Goal: Task Accomplishment & Management: Manage account settings

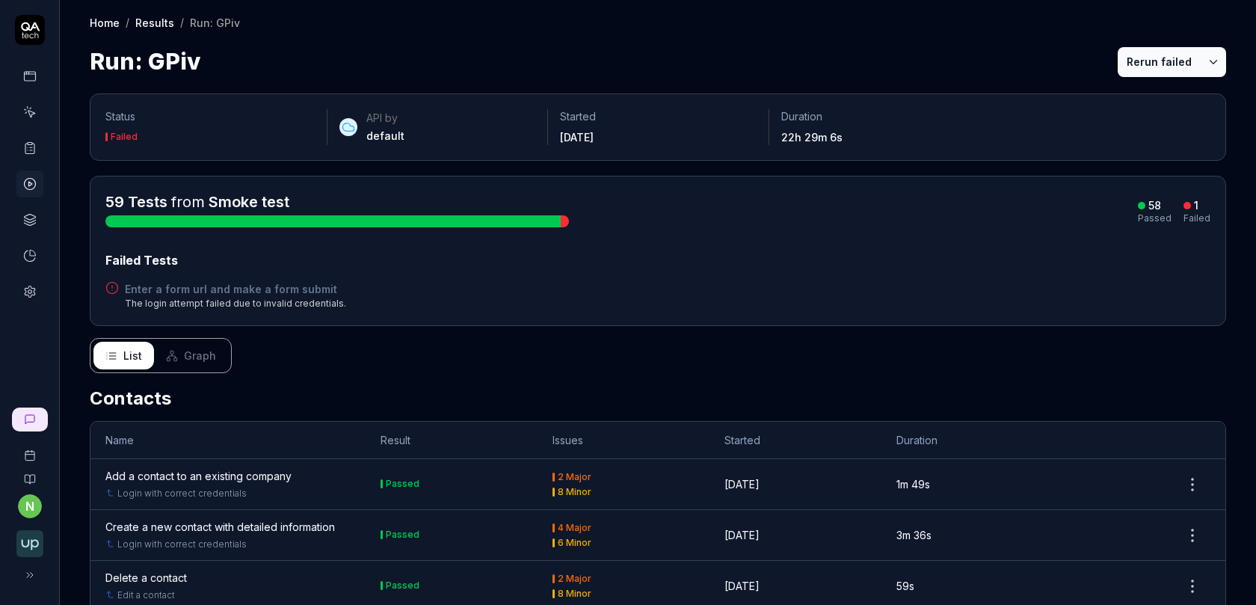
click at [32, 291] on icon at bounding box center [29, 291] width 13 height 13
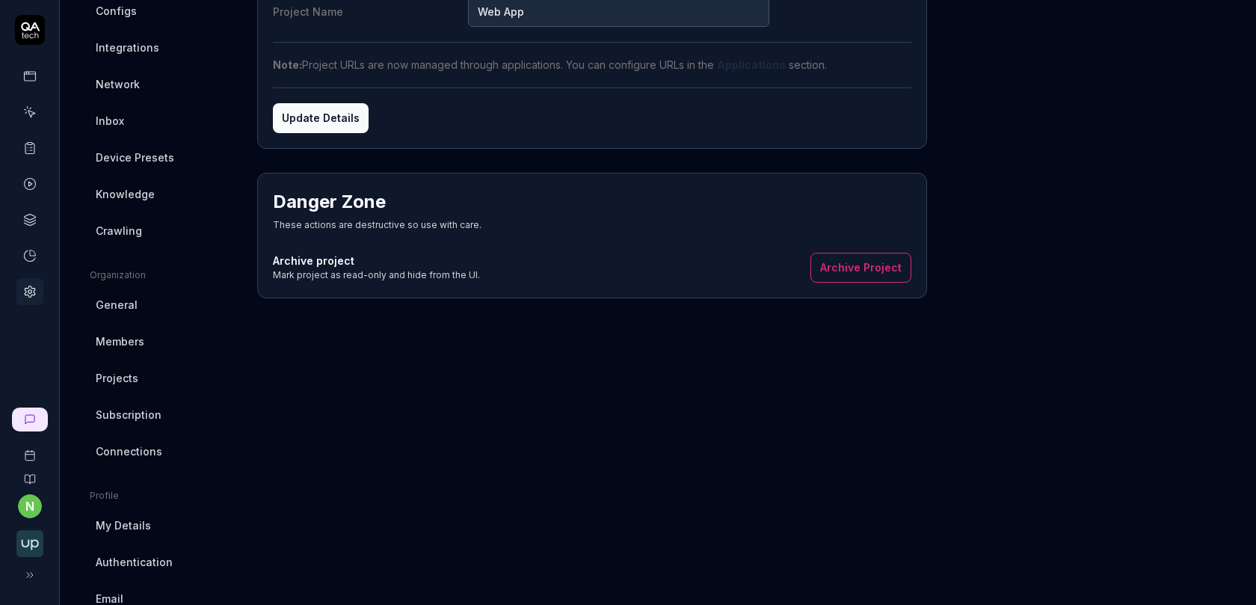
scroll to position [213, 0]
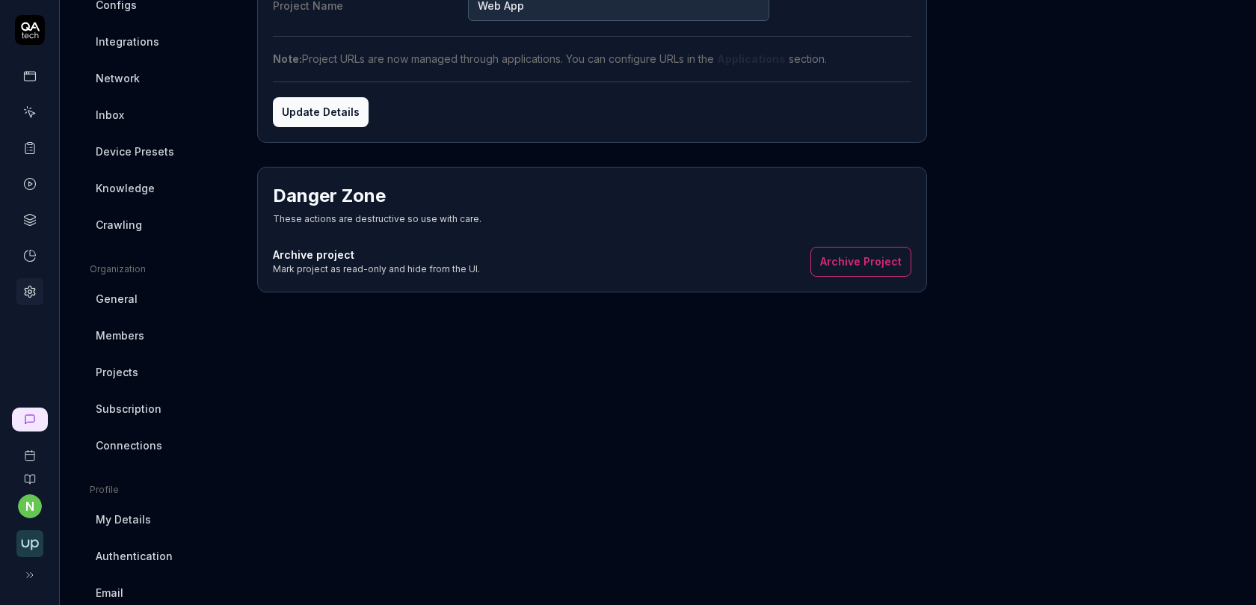
click at [155, 443] on span "Connections" at bounding box center [129, 445] width 67 height 16
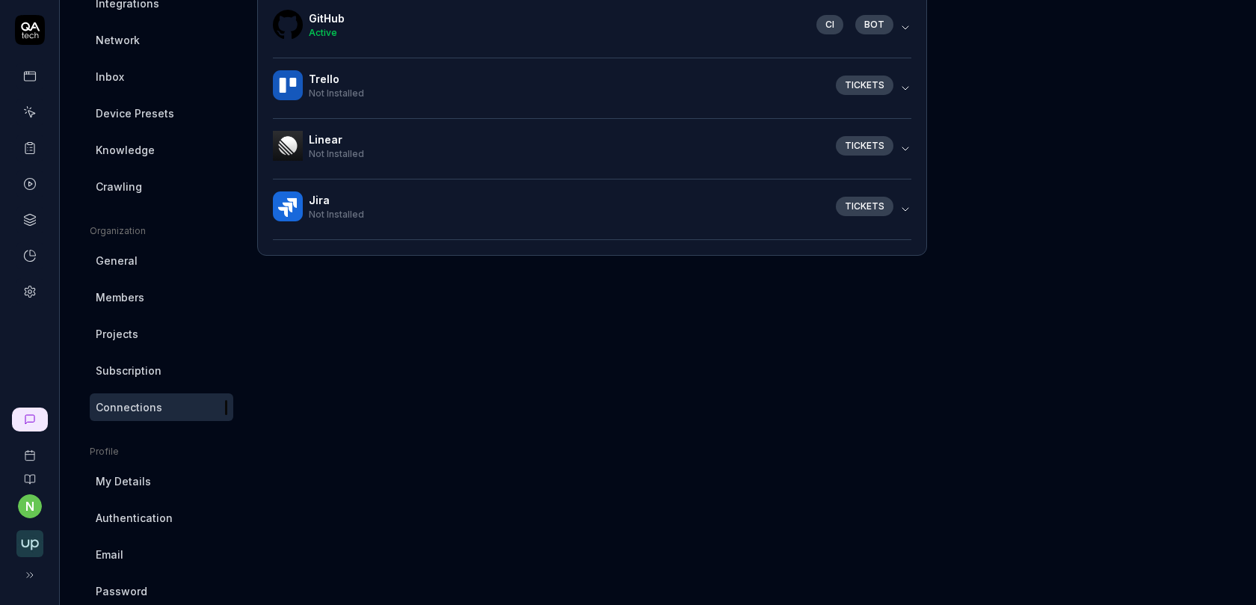
scroll to position [280, 0]
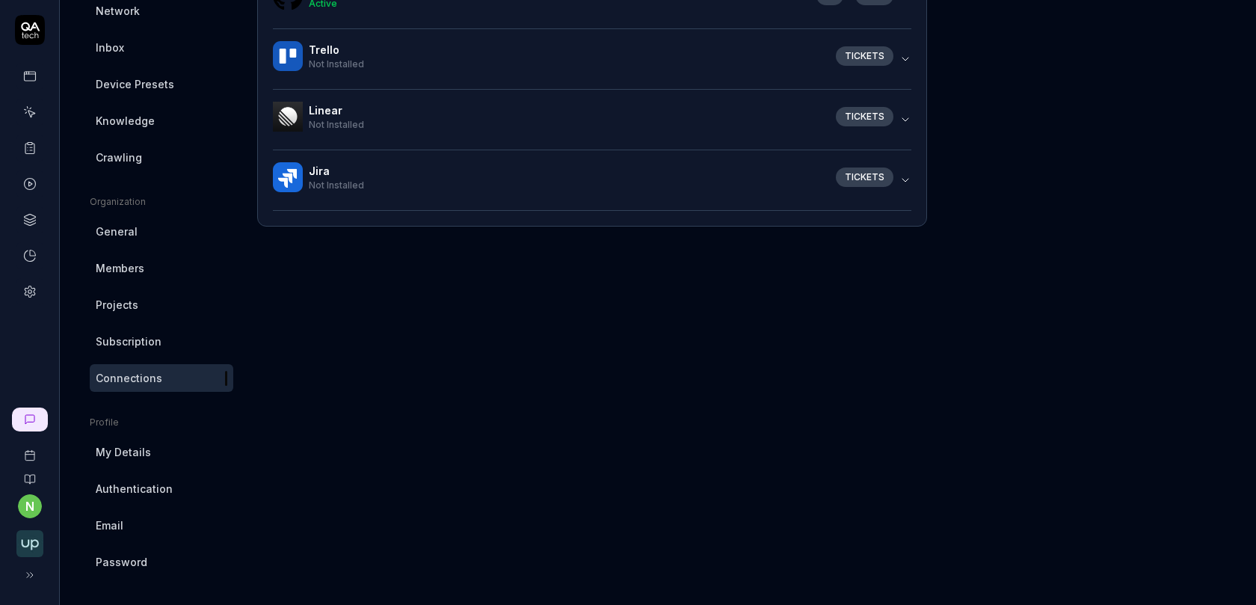
click at [144, 305] on link "Projects" at bounding box center [162, 305] width 144 height 28
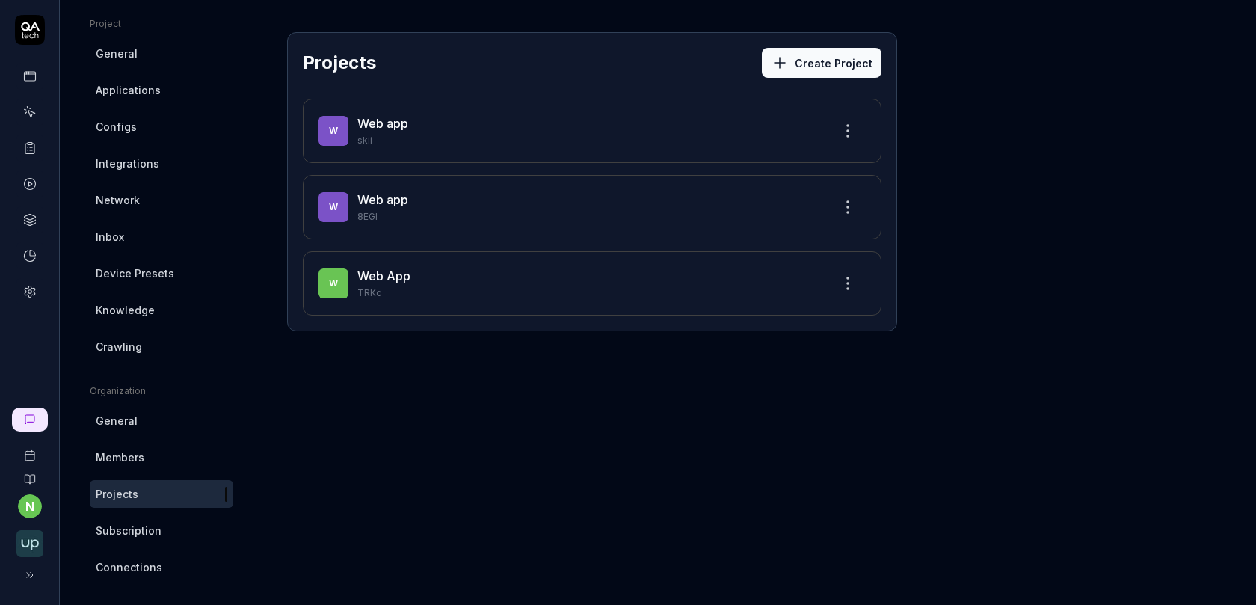
scroll to position [102, 0]
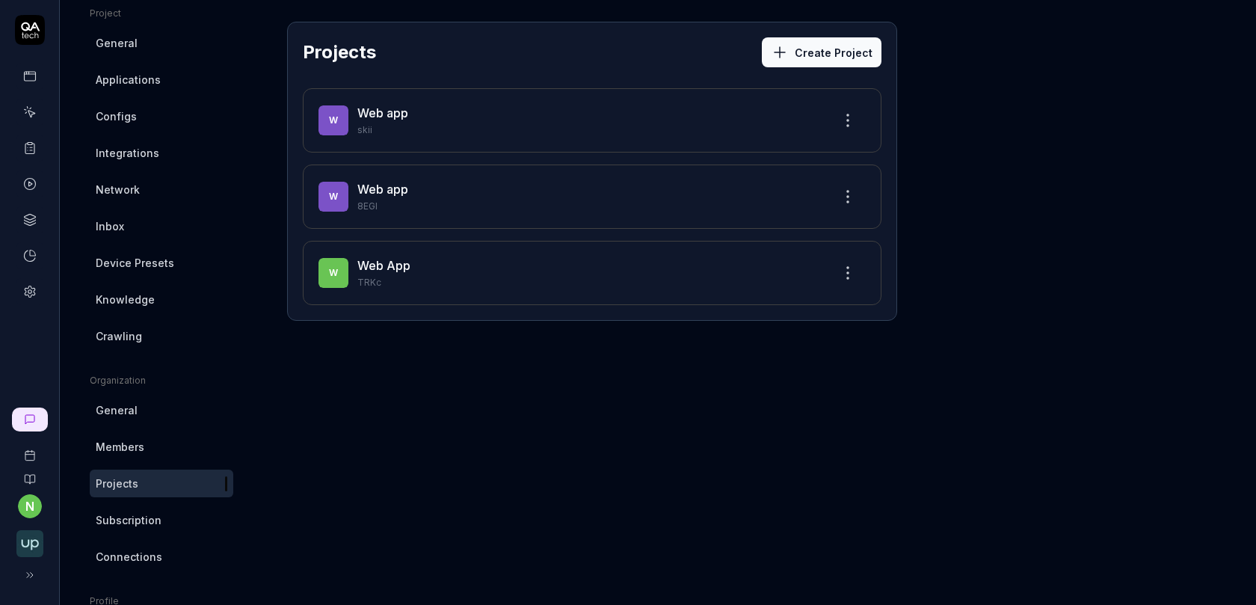
click at [840, 58] on button "Create Project" at bounding box center [822, 52] width 120 height 30
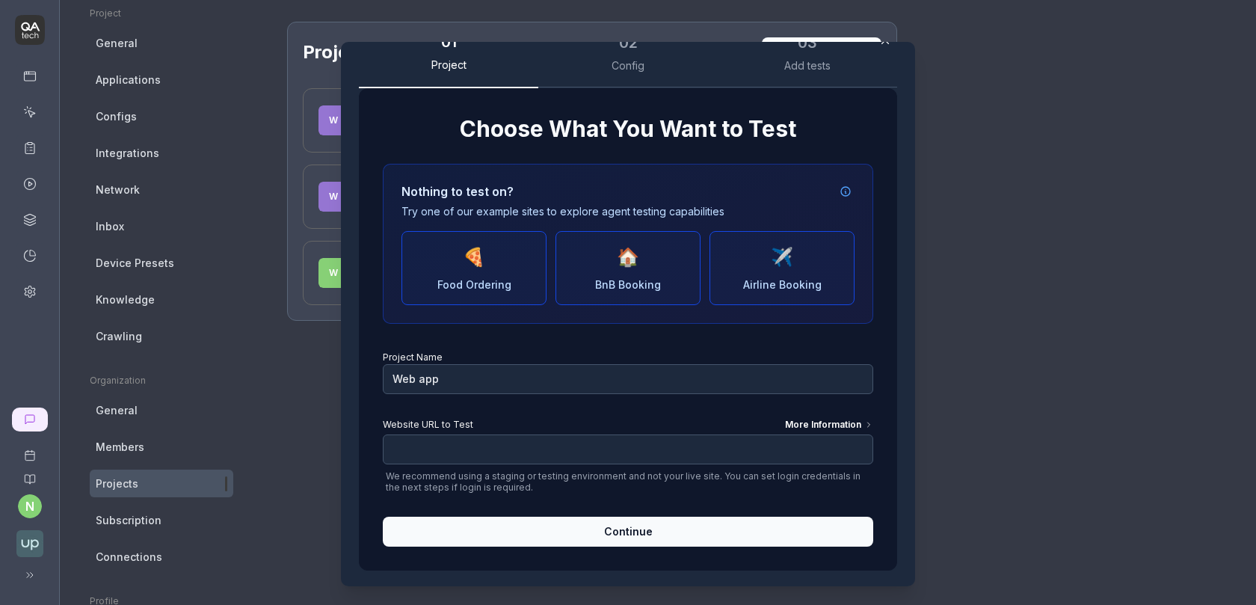
scroll to position [0, 0]
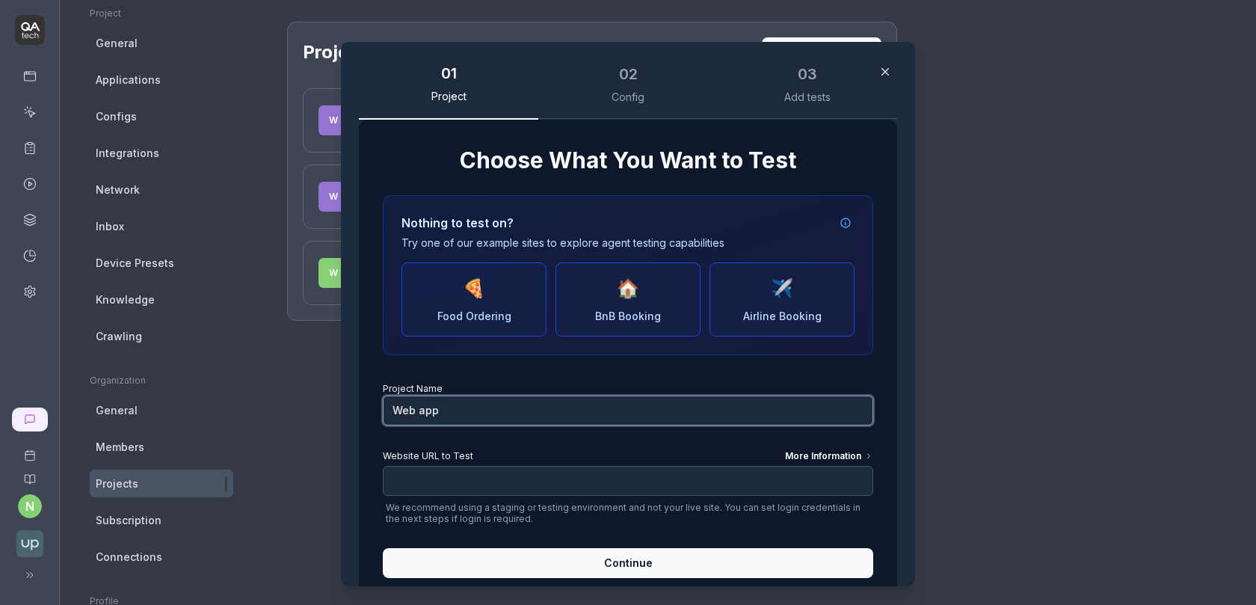
click at [520, 416] on input "Web app" at bounding box center [628, 410] width 490 height 30
click at [532, 414] on input "Web app" at bounding box center [628, 410] width 490 height 30
click at [622, 95] on div "Config" at bounding box center [627, 96] width 33 height 13
click at [797, 450] on div "More Information" at bounding box center [829, 457] width 88 height 16
click at [797, 466] on input "Website URL to Test More Information" at bounding box center [628, 481] width 490 height 30
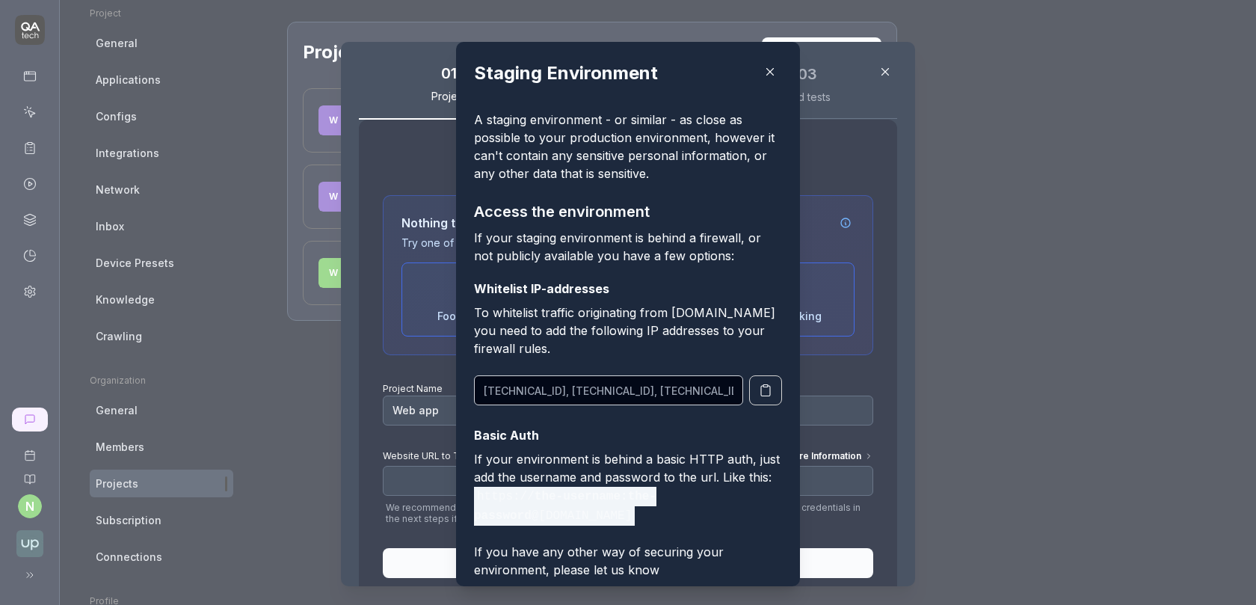
click at [770, 76] on icon "button" at bounding box center [769, 71] width 13 height 13
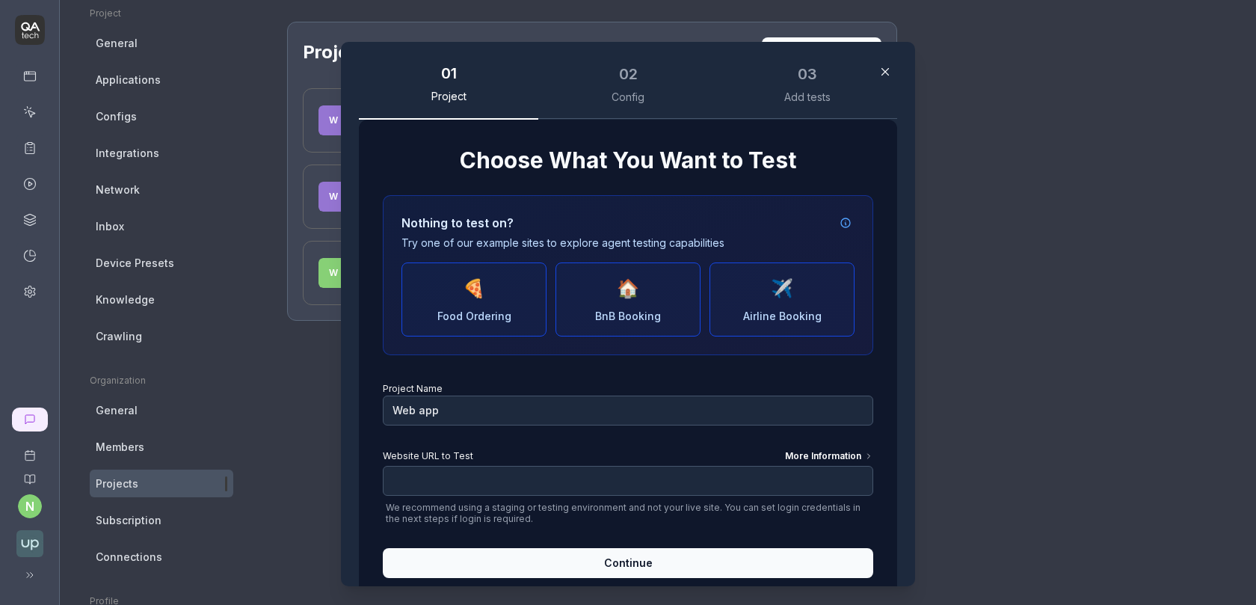
click at [890, 69] on icon "button" at bounding box center [884, 71] width 13 height 13
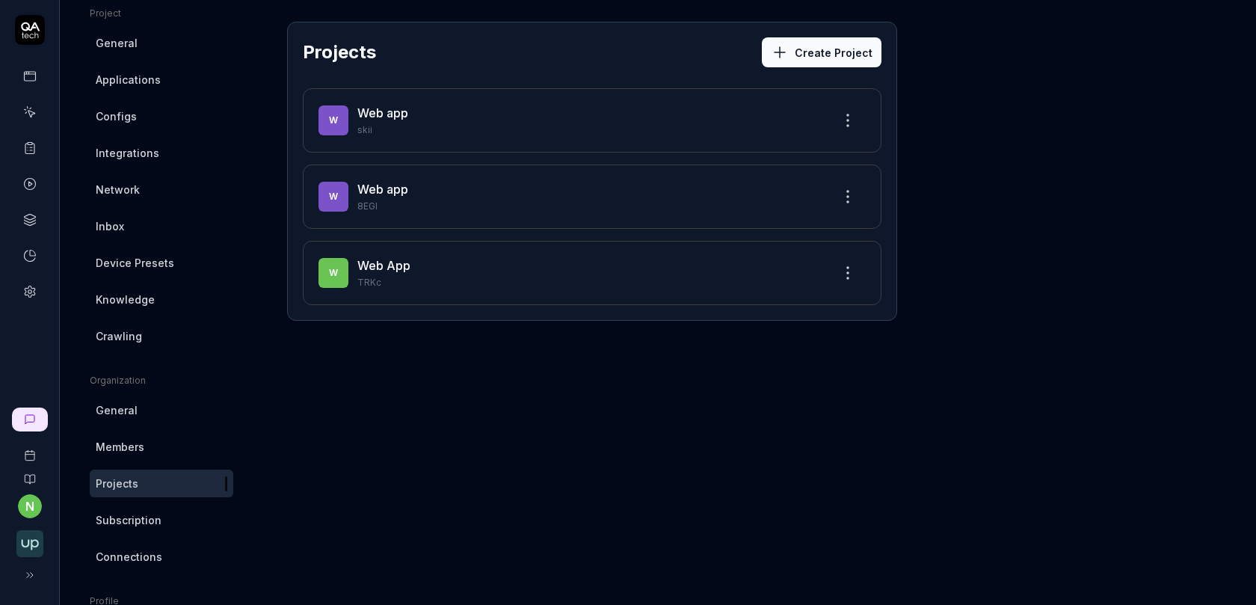
click at [169, 153] on link "Integrations" at bounding box center [162, 153] width 144 height 28
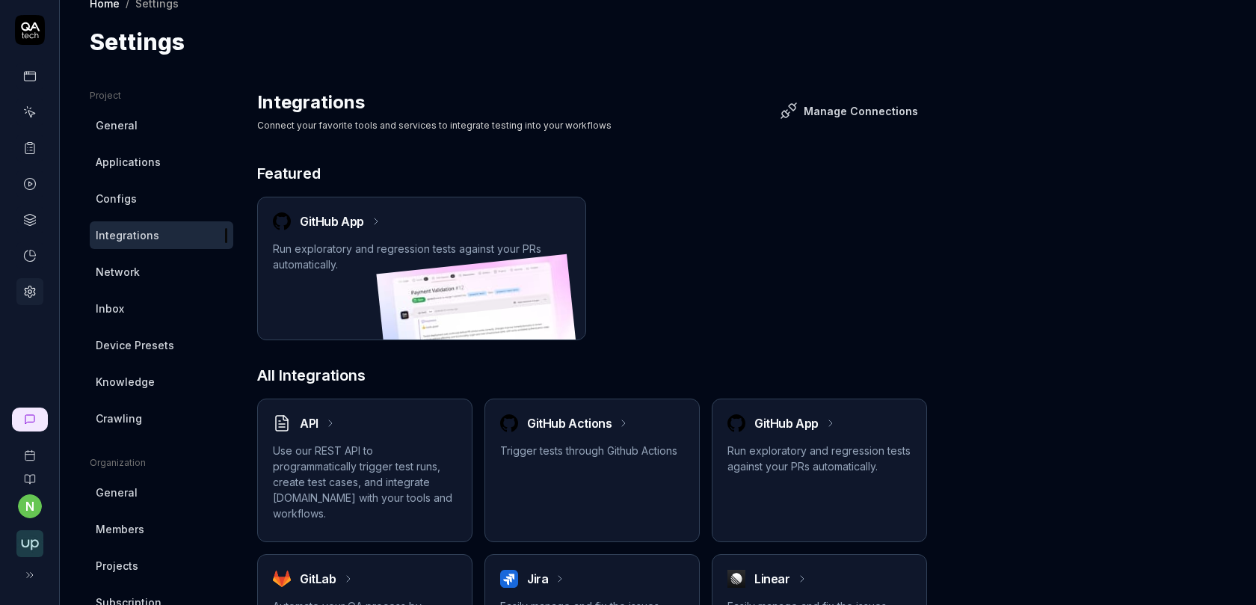
scroll to position [19, 0]
